Goal: Find specific page/section: Find specific page/section

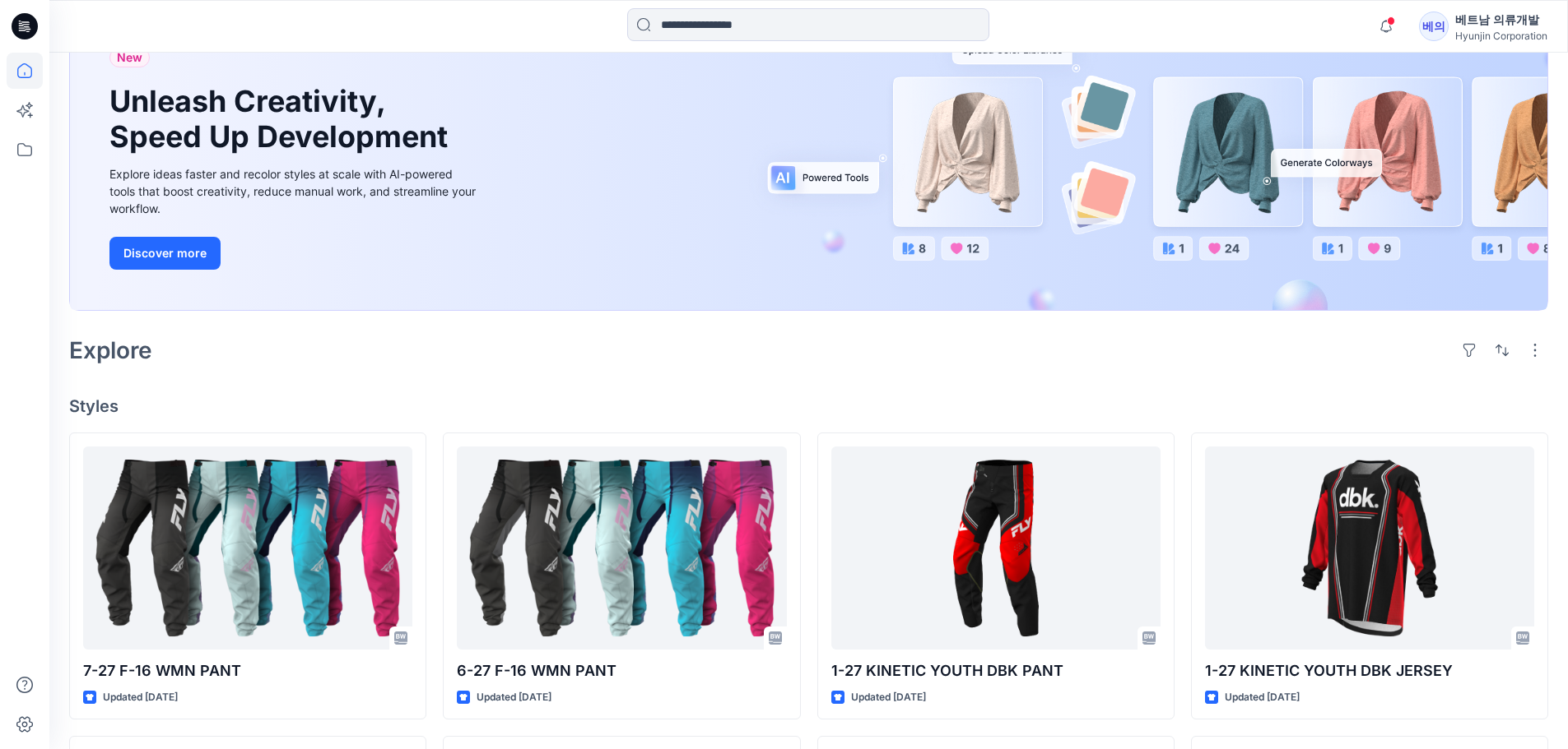
scroll to position [164, 0]
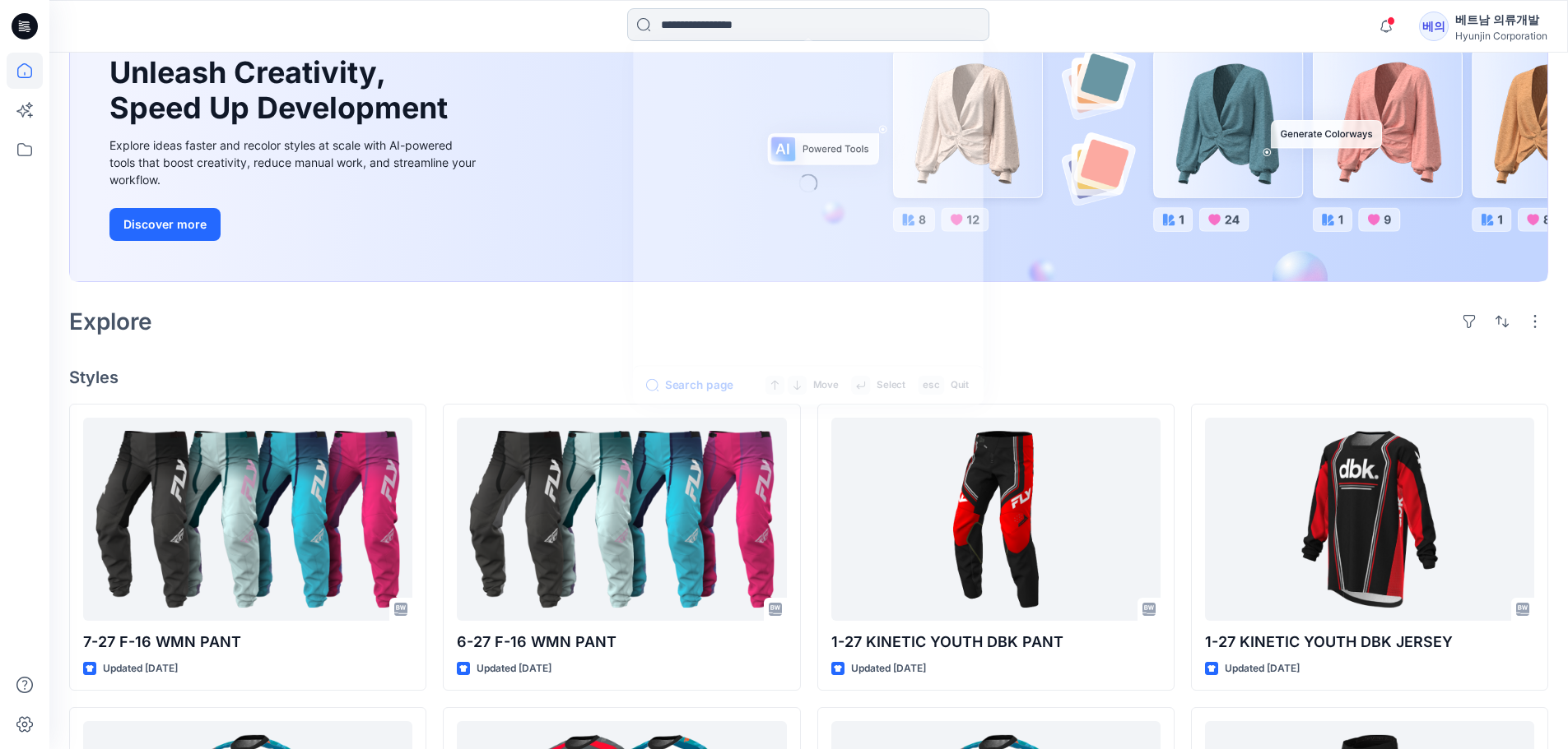
click at [687, 26] on input at bounding box center [808, 24] width 362 height 33
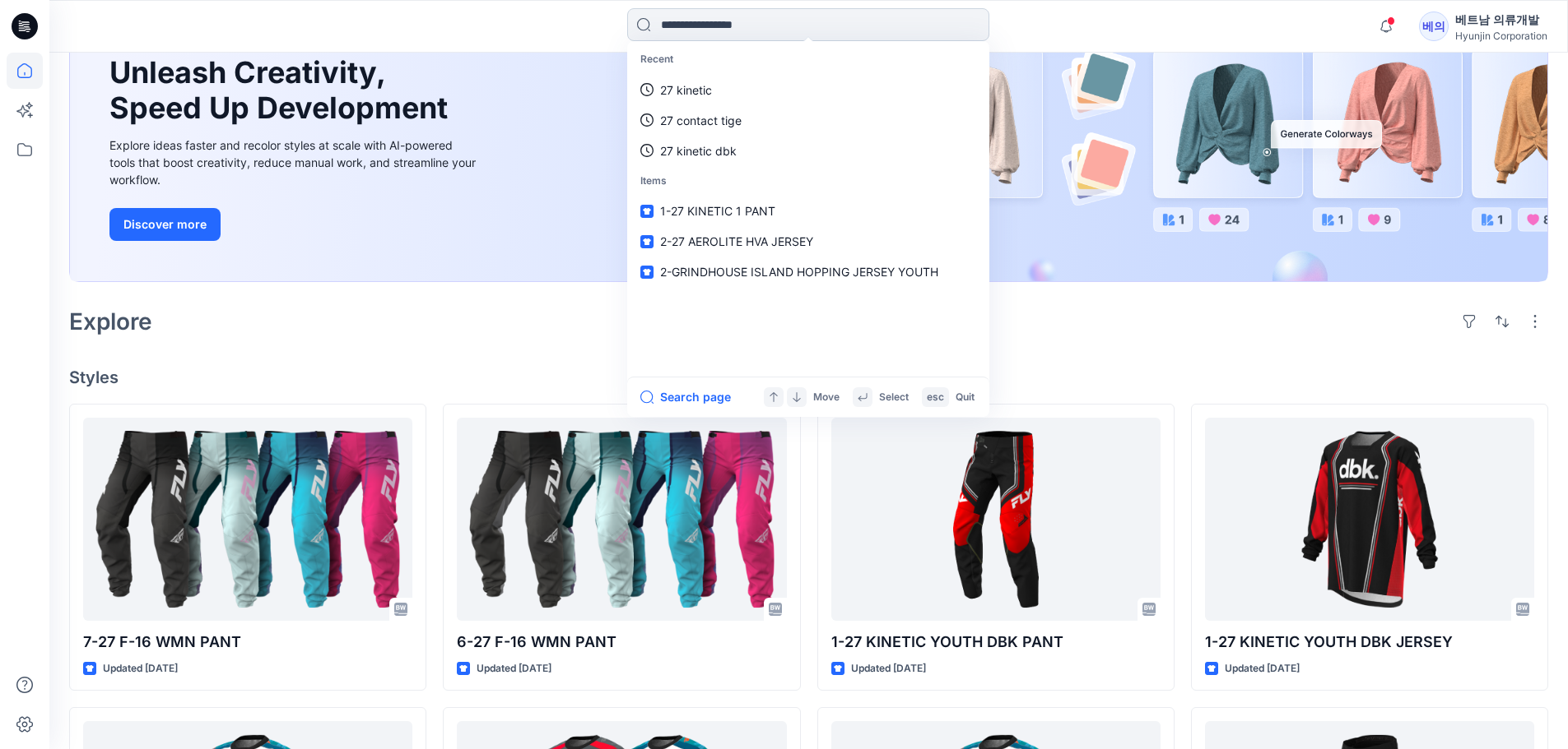
click at [692, 24] on input at bounding box center [808, 24] width 362 height 33
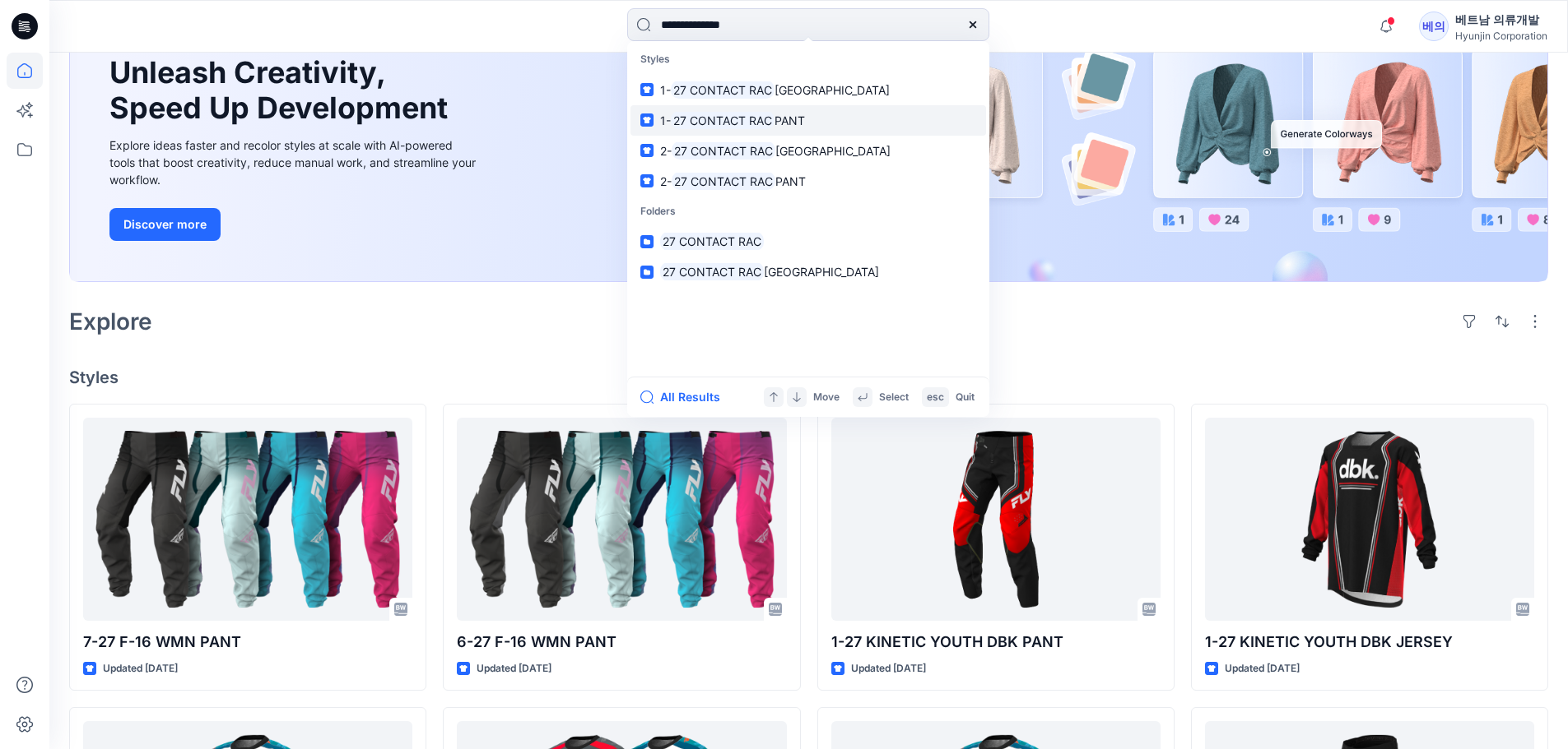
type input "**********"
click at [687, 120] on mark "27 CONTACT RAC" at bounding box center [723, 120] width 104 height 19
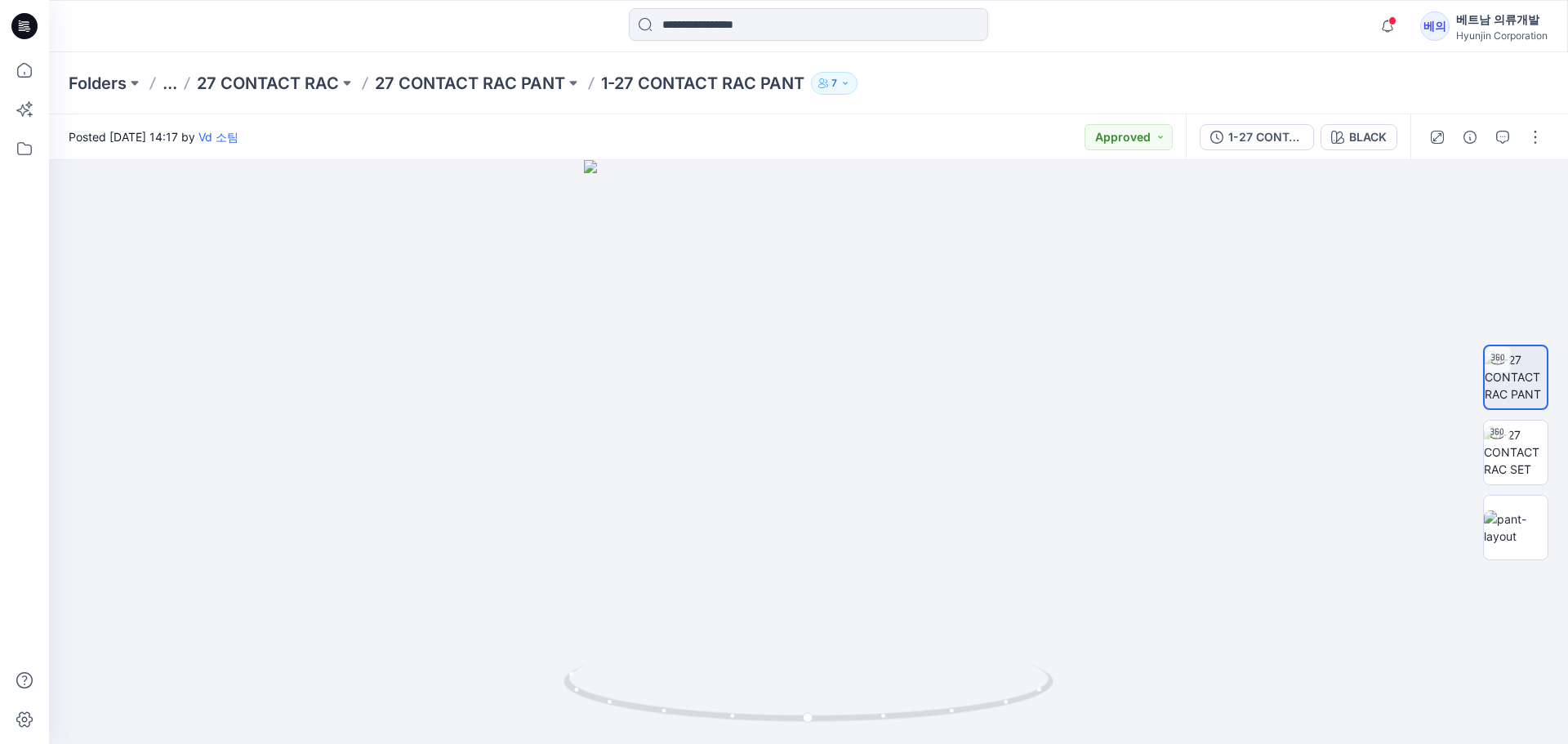
click at [617, 88] on p "1-27 CONTACT RAC PANT" at bounding box center [702, 84] width 203 height 23
click at [739, 82] on p "1-27 CONTACT RAC PANT" at bounding box center [702, 84] width 203 height 23
click at [669, 17] on input at bounding box center [809, 24] width 359 height 33
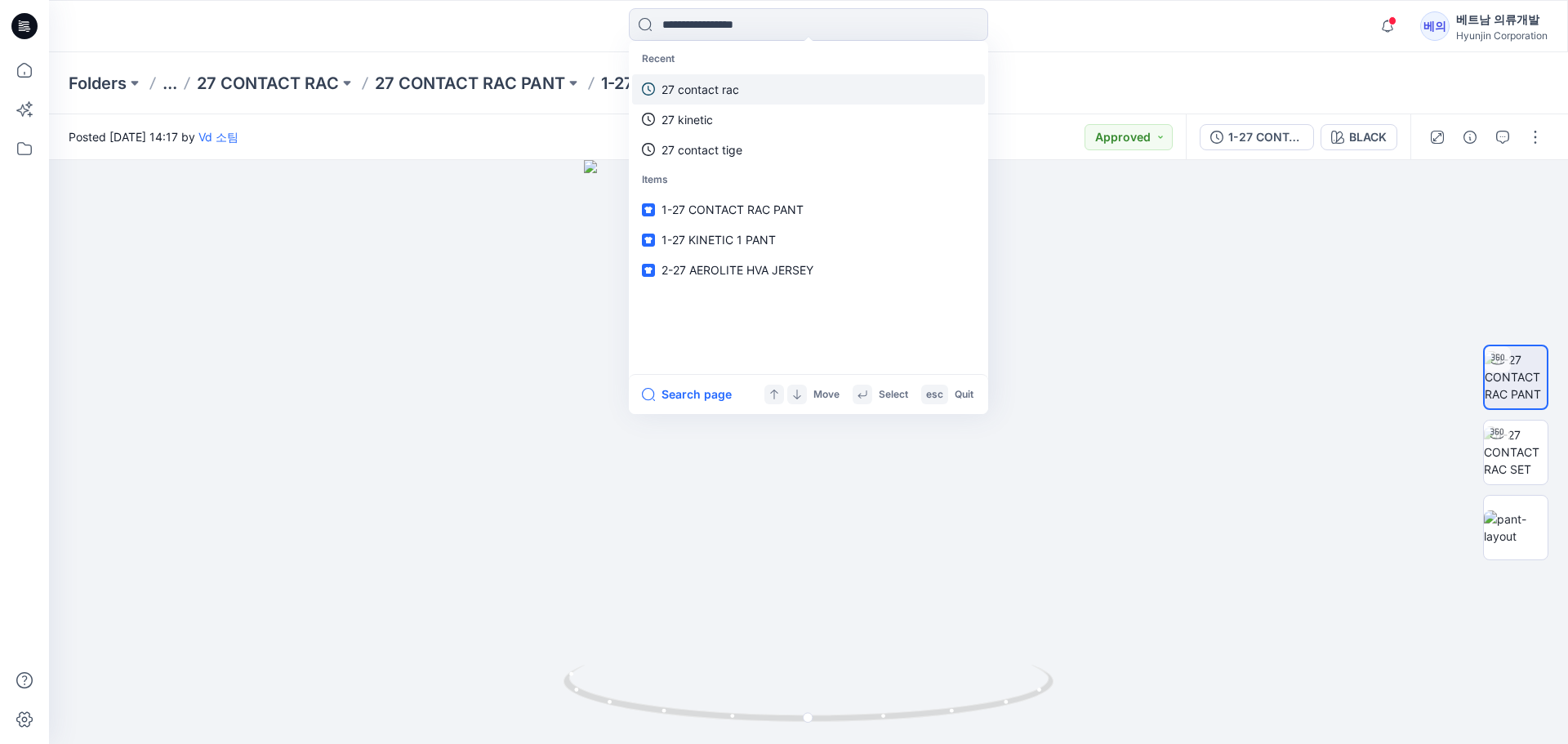
click at [702, 85] on p "27 contact rac" at bounding box center [700, 89] width 78 height 17
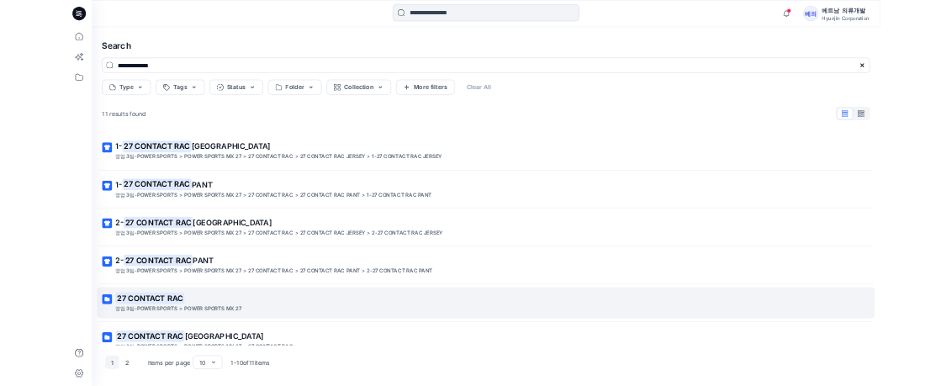
scroll to position [84, 0]
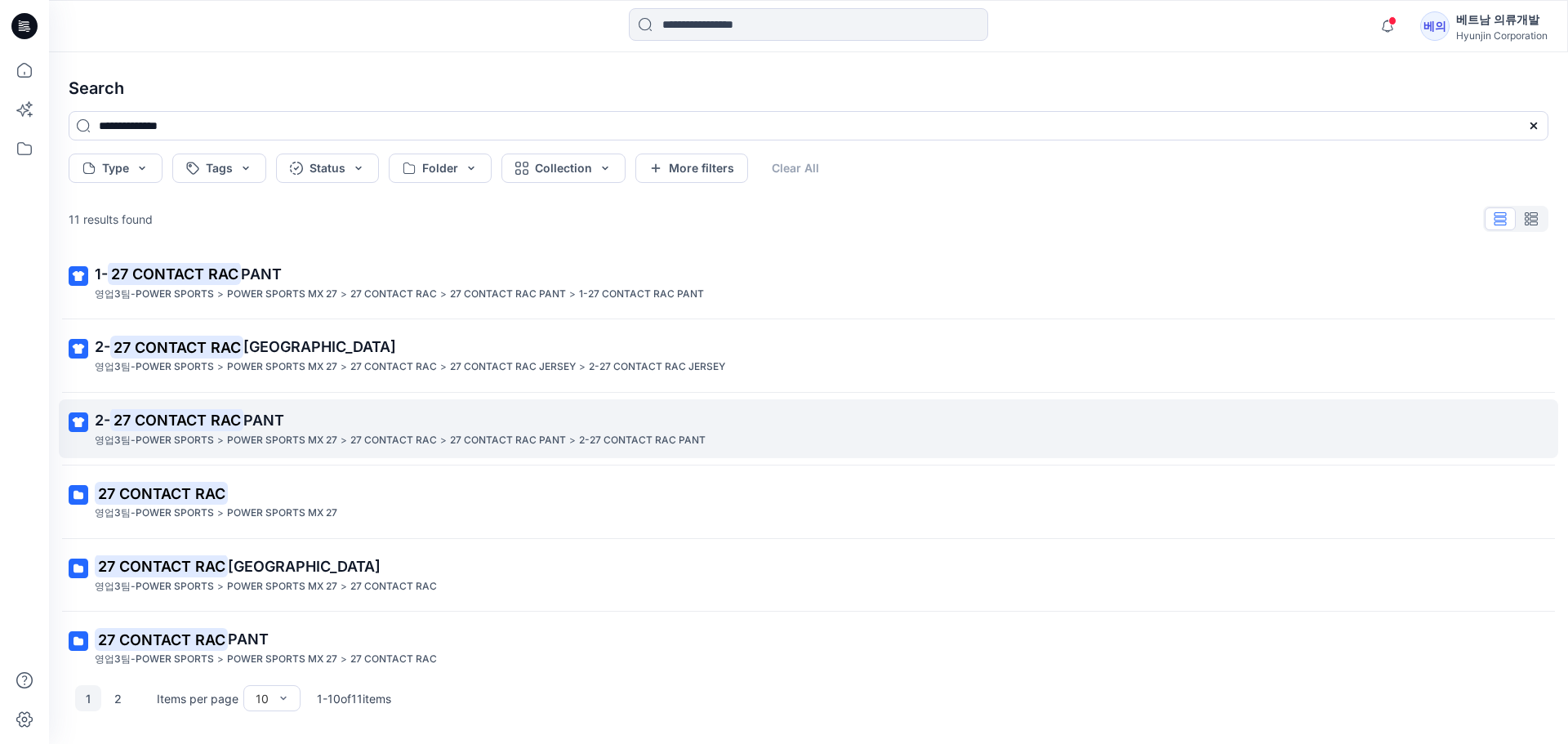
click at [237, 400] on link "2- 27 CONTACT RAC PANT 영업3팀-POWER SPORTS > POWER SPORTS MX 27 > 27 CONTACT RAC …" at bounding box center [809, 428] width 1499 height 59
